Goal: Navigation & Orientation: Find specific page/section

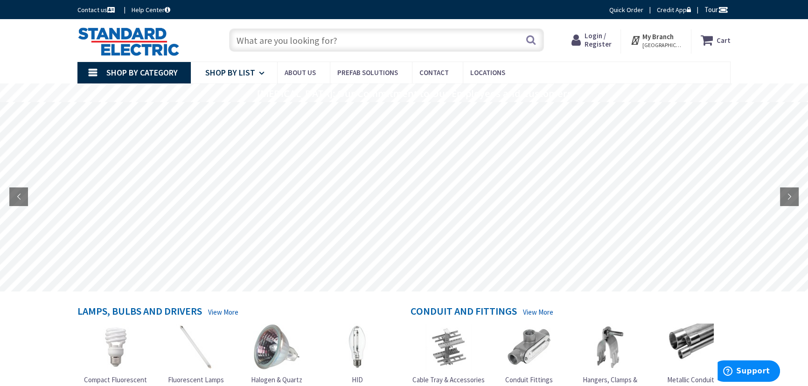
click at [242, 71] on span "Shop By List" at bounding box center [230, 72] width 50 height 11
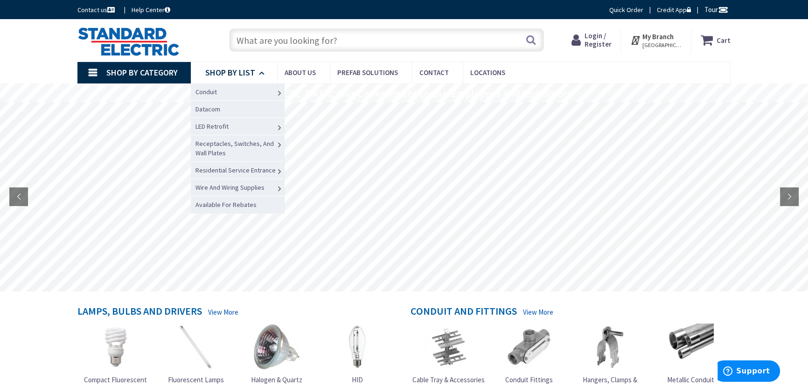
click at [242, 71] on span "Shop By List" at bounding box center [230, 72] width 50 height 11
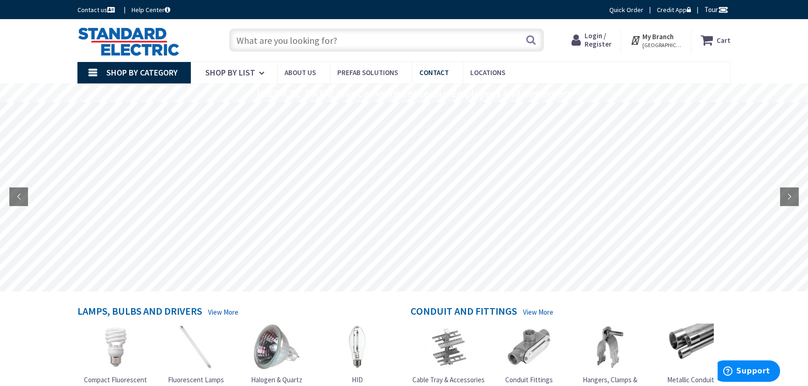
click at [439, 72] on span "Contact" at bounding box center [433, 72] width 29 height 9
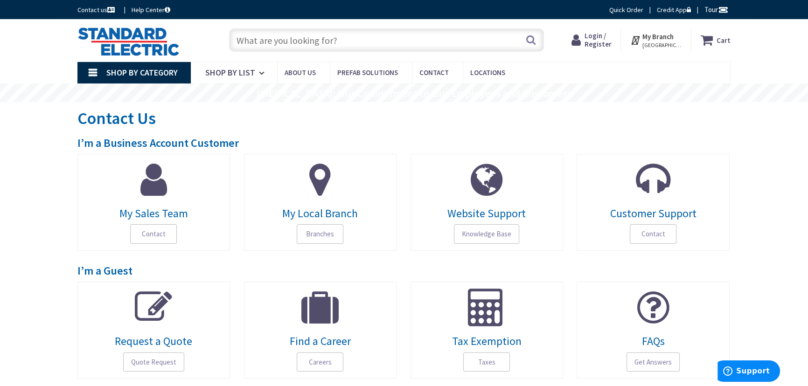
click at [676, 43] on span "[GEOGRAPHIC_DATA], [GEOGRAPHIC_DATA]" at bounding box center [662, 45] width 40 height 7
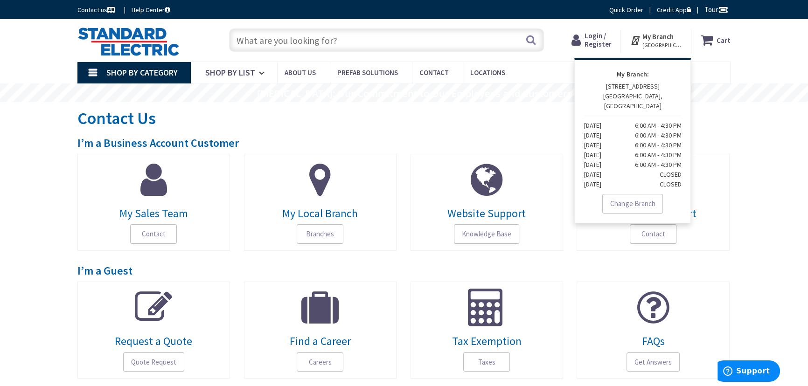
click at [676, 43] on span "[GEOGRAPHIC_DATA], [GEOGRAPHIC_DATA]" at bounding box center [662, 45] width 40 height 7
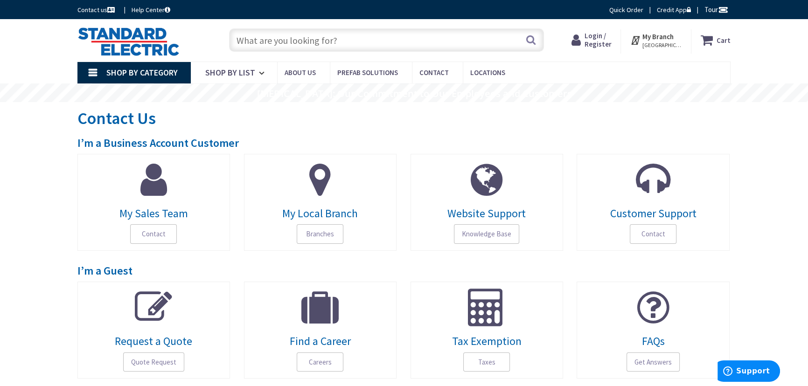
click at [676, 43] on span "[GEOGRAPHIC_DATA], [GEOGRAPHIC_DATA]" at bounding box center [662, 45] width 40 height 7
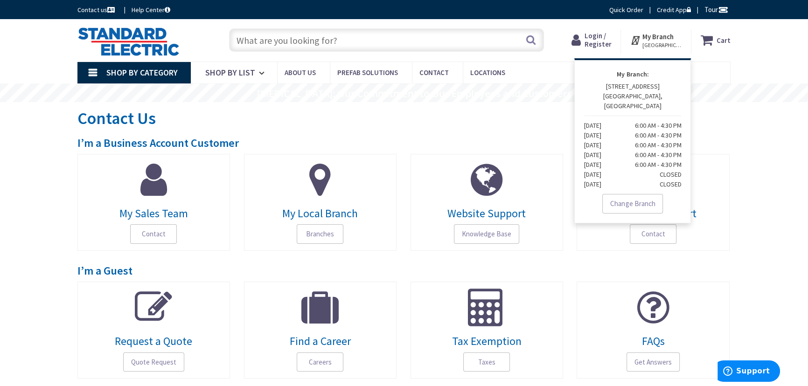
click at [676, 43] on span "[GEOGRAPHIC_DATA], [GEOGRAPHIC_DATA]" at bounding box center [662, 45] width 40 height 7
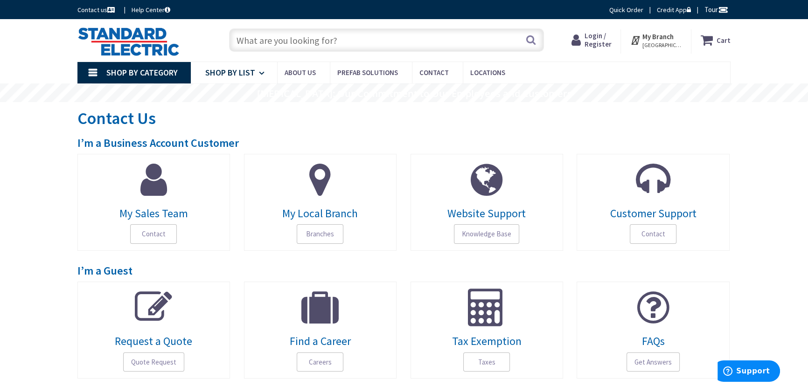
click at [234, 72] on span "Shop By List" at bounding box center [230, 72] width 50 height 11
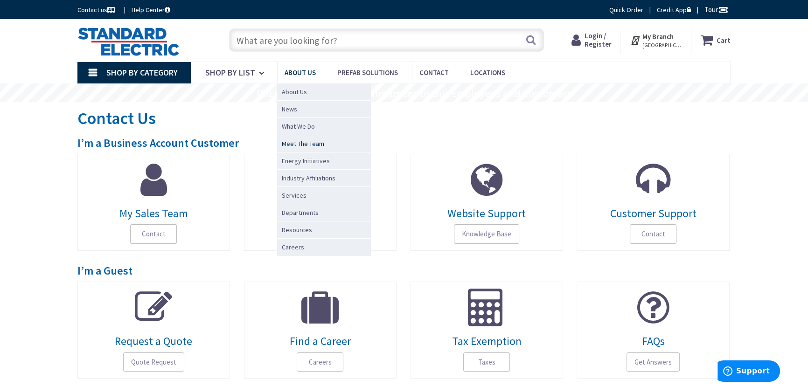
click at [304, 144] on span "Meet The Team" at bounding box center [303, 143] width 42 height 9
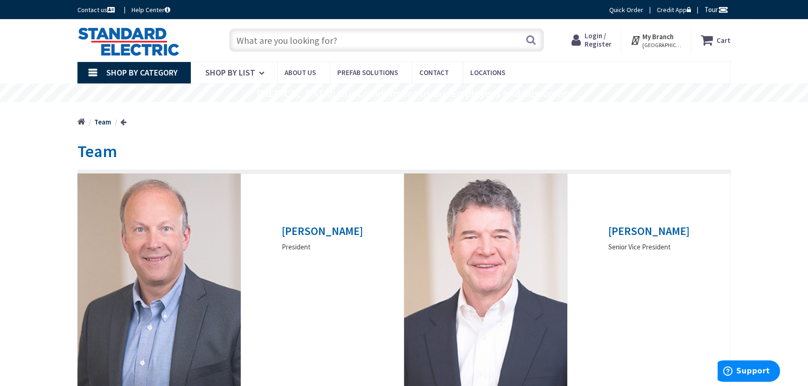
click at [711, 7] on span "Tour" at bounding box center [716, 9] width 24 height 9
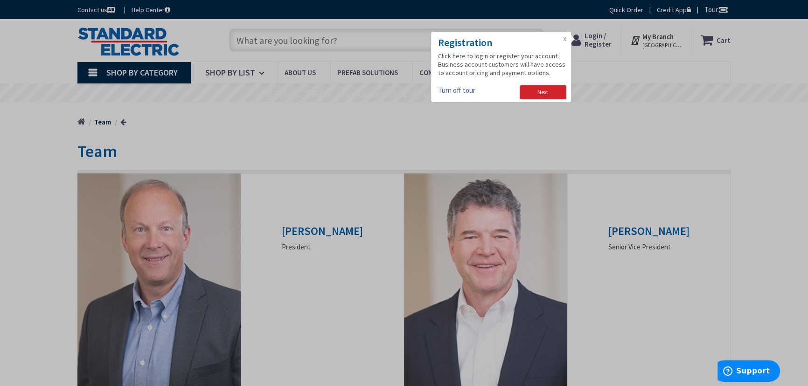
click at [569, 35] on div "Registration Click here to login or register your account. Business account cus…" at bounding box center [501, 67] width 140 height 70
click at [561, 37] on h3 "Registration" at bounding box center [502, 42] width 128 height 13
click at [567, 39] on div "Registration Click here to login or register your account. Business account cus…" at bounding box center [501, 67] width 140 height 70
click at [565, 39] on link "X" at bounding box center [564, 39] width 3 height 7
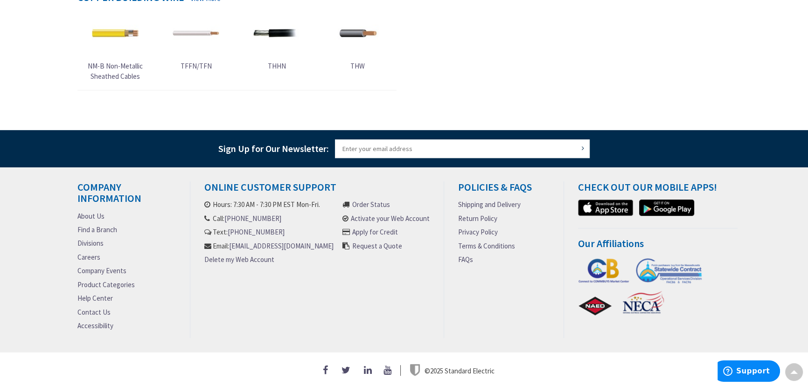
click at [112, 280] on link "Product Categories" at bounding box center [105, 285] width 57 height 10
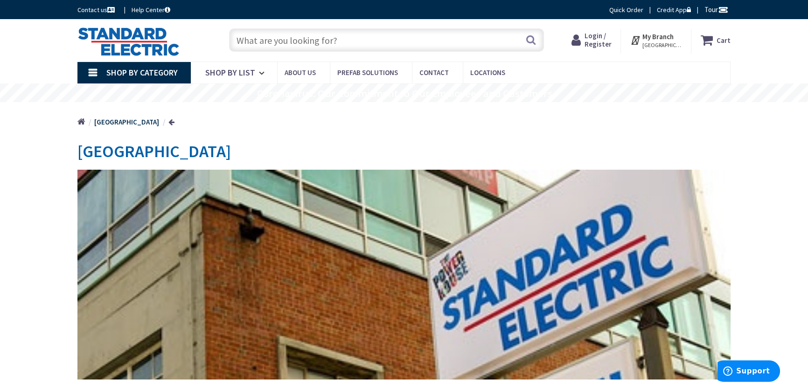
click at [168, 122] on link at bounding box center [171, 122] width 6 height 7
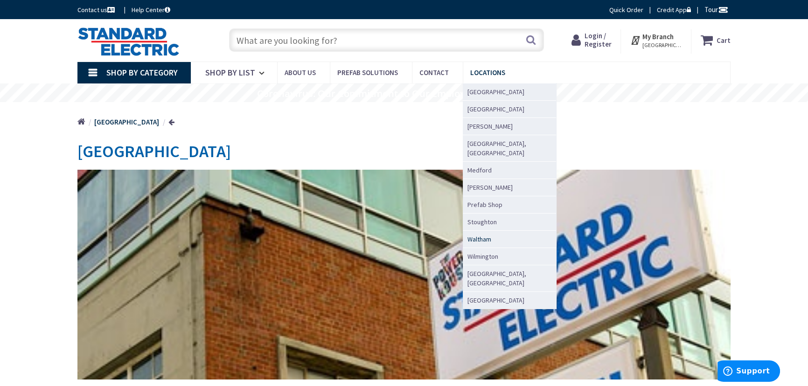
click at [477, 235] on span "Waltham" at bounding box center [479, 239] width 24 height 9
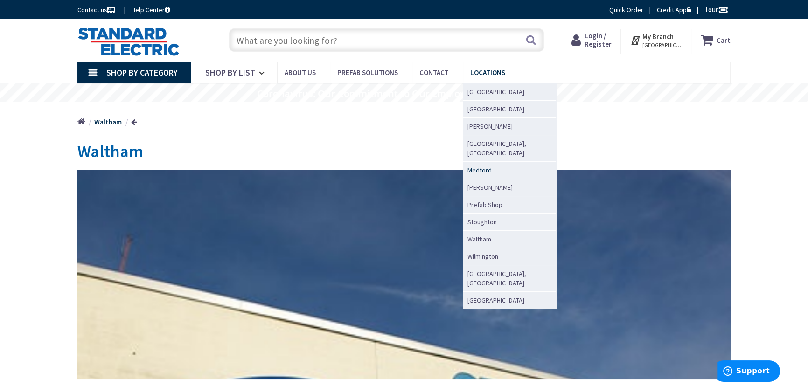
click at [474, 166] on span "Medford" at bounding box center [479, 170] width 24 height 9
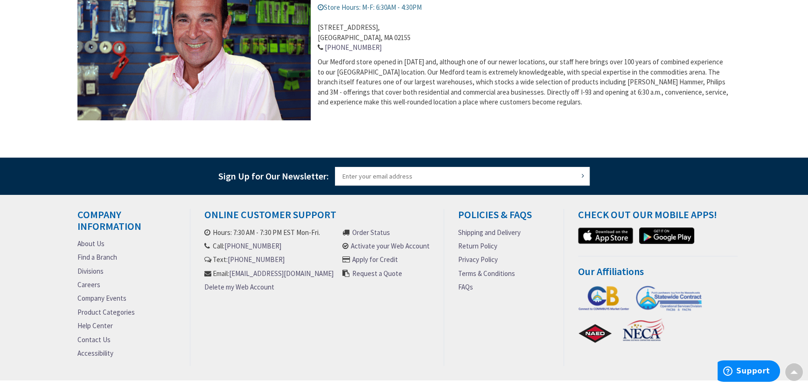
scroll to position [455, 0]
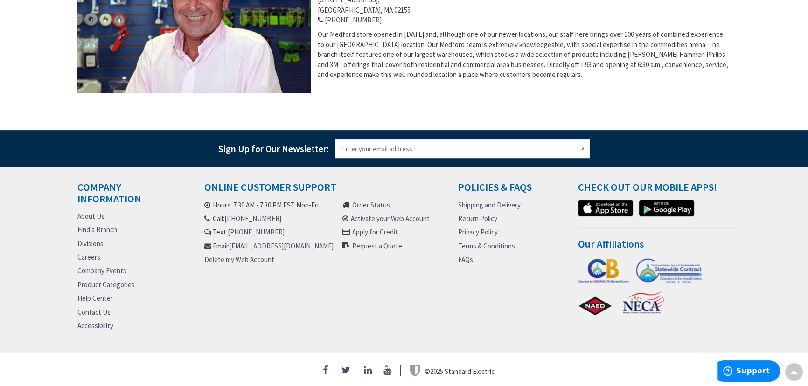
click at [122, 283] on link "Product Categories" at bounding box center [105, 285] width 57 height 10
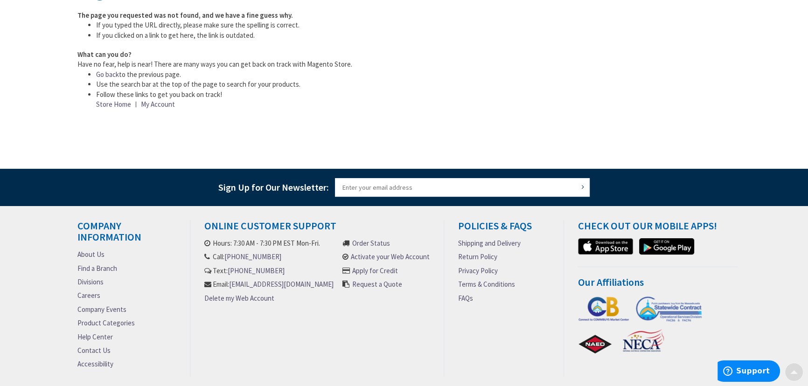
scroll to position [169, 0]
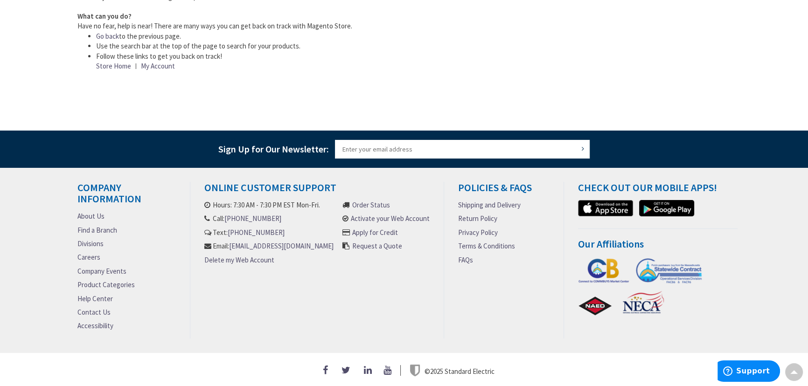
click at [102, 266] on link "Company Events" at bounding box center [101, 271] width 49 height 10
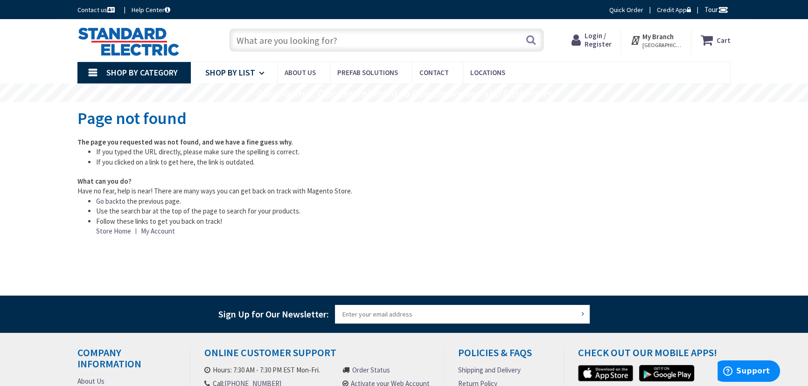
click at [242, 70] on span "Shop By List" at bounding box center [230, 72] width 50 height 11
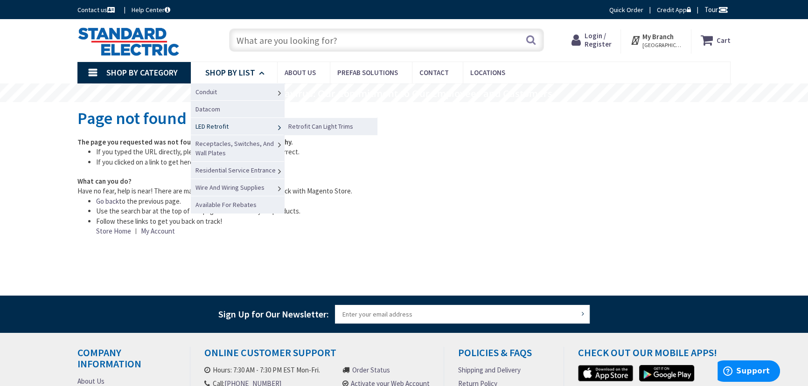
click at [252, 131] on link "LED Retrofit" at bounding box center [237, 126] width 93 height 17
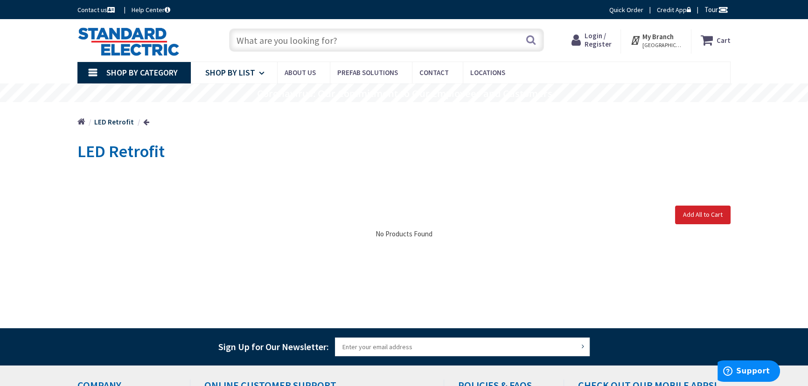
click at [248, 71] on span "Shop By List" at bounding box center [230, 72] width 50 height 11
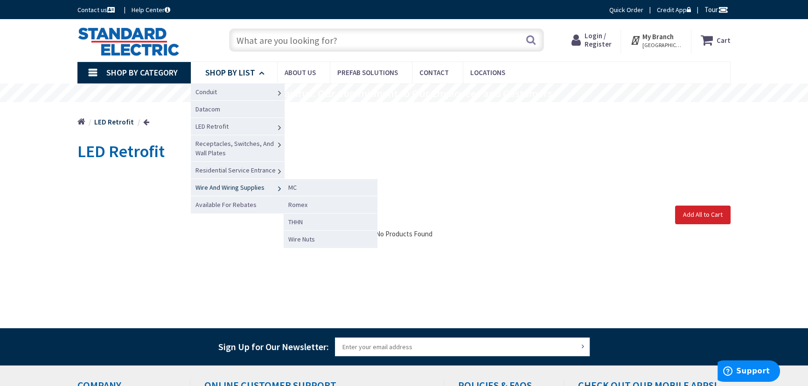
click at [216, 187] on span "Wire And Wiring Supplies" at bounding box center [229, 187] width 69 height 8
